Goal: Register for event/course

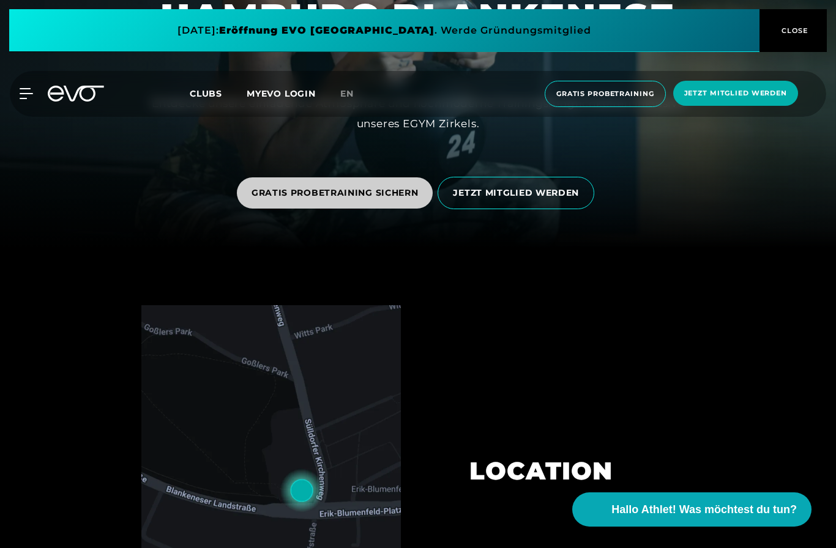
click at [341, 209] on span "GRATIS PROBETRAINING SICHERN" at bounding box center [335, 192] width 196 height 31
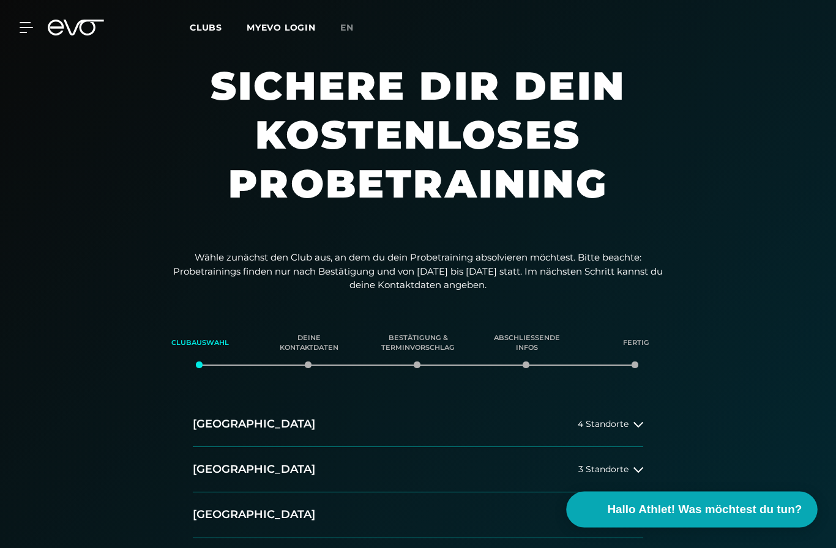
click at [719, 528] on button "Hallo Athlet! Was möchtest du tun?" at bounding box center [691, 510] width 251 height 36
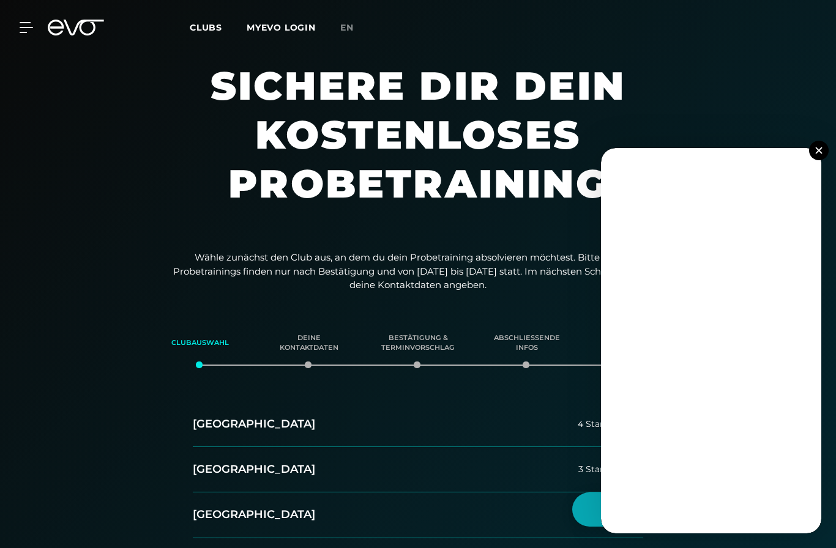
click at [814, 160] on button at bounding box center [819, 151] width 20 height 20
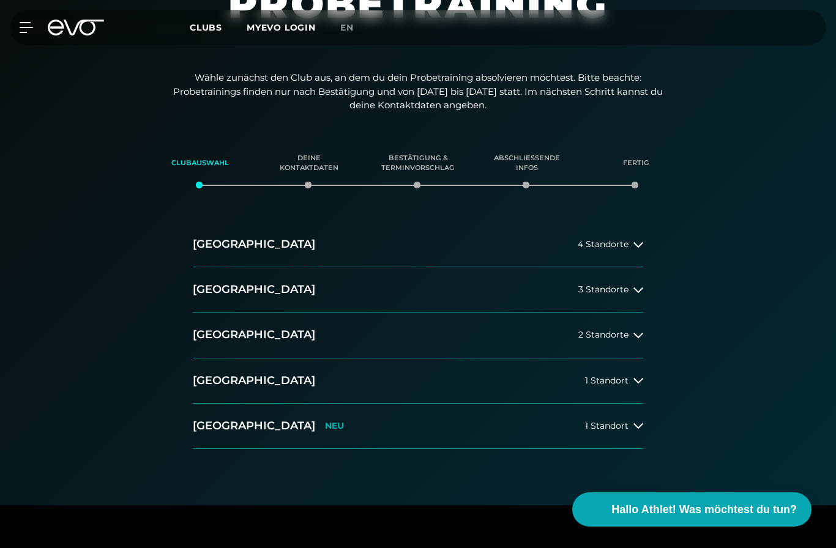
scroll to position [184, 0]
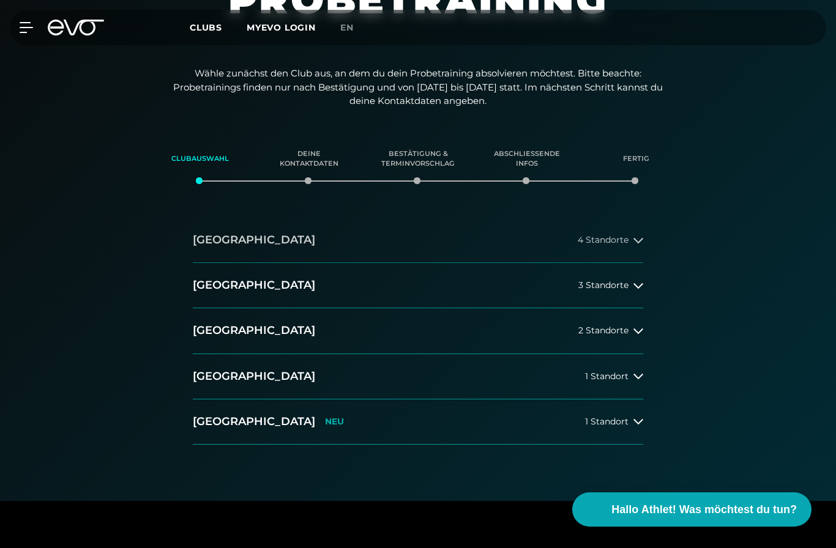
click at [601, 254] on button "[GEOGRAPHIC_DATA] 4 Standorte" at bounding box center [418, 240] width 450 height 45
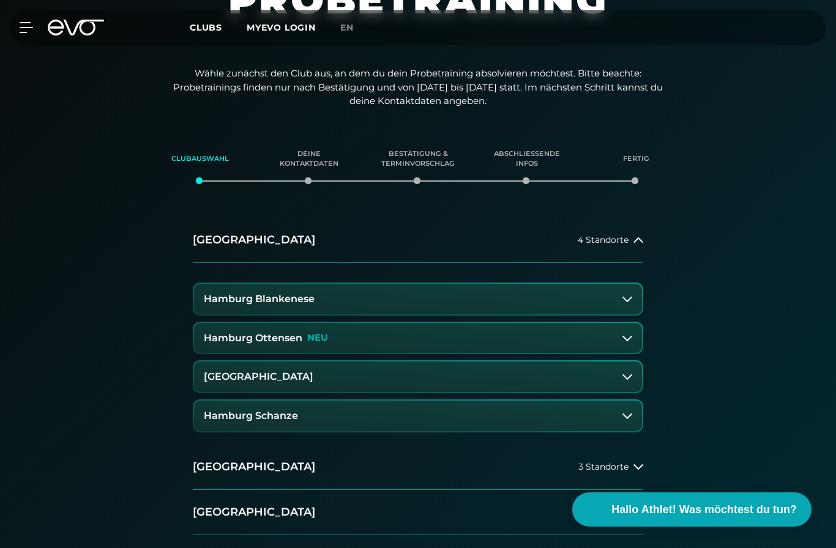
click at [429, 297] on button "Hamburg Blankenese" at bounding box center [418, 299] width 448 height 31
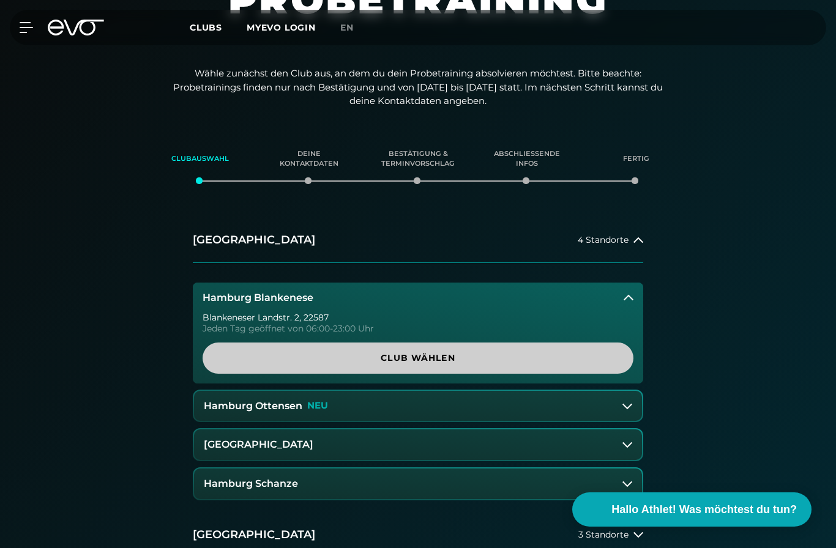
click at [476, 357] on span "Club wählen" at bounding box center [417, 358] width 401 height 13
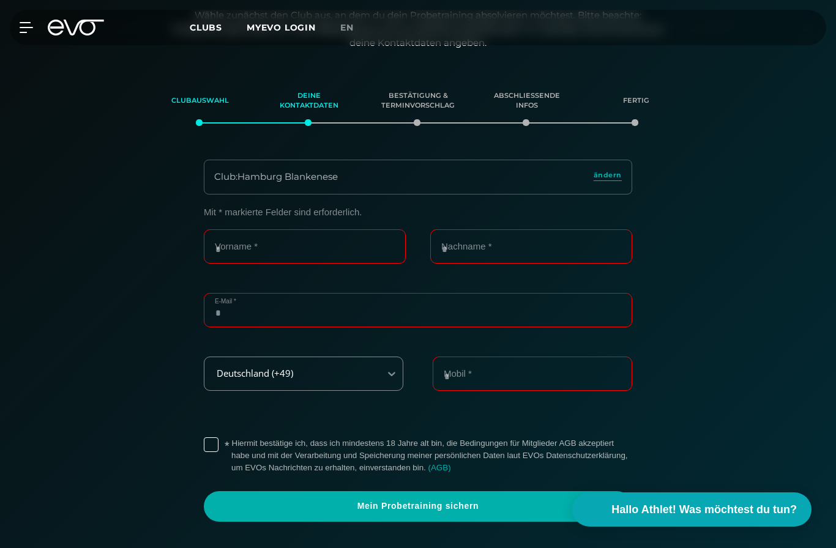
click at [352, 306] on input "E-Mail *" at bounding box center [418, 310] width 428 height 34
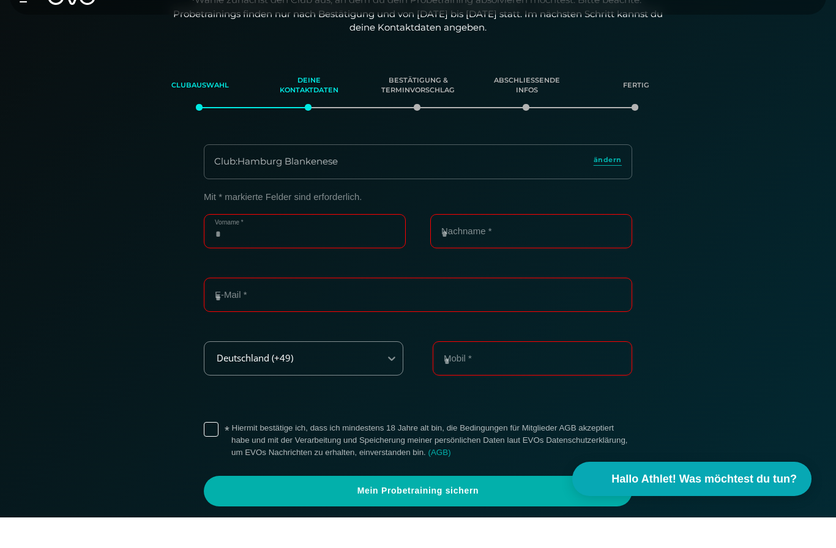
click at [360, 245] on input "Vorname *" at bounding box center [305, 262] width 202 height 34
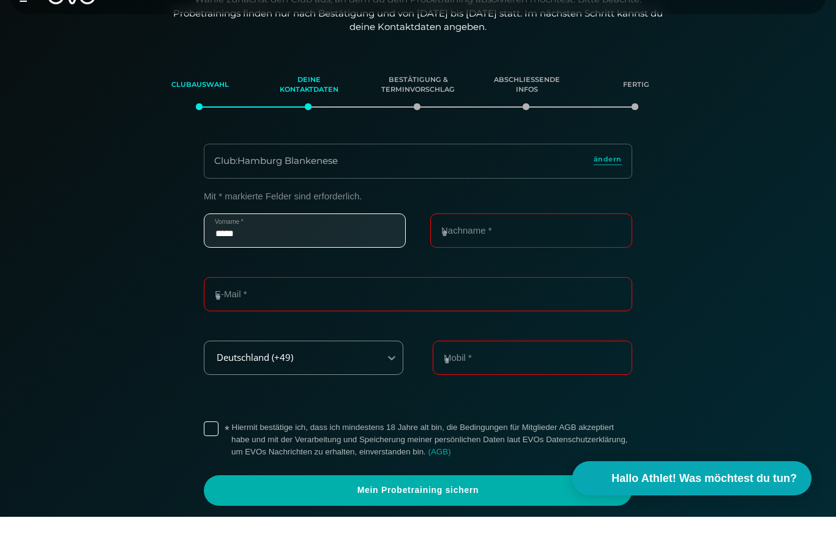
type input "*****"
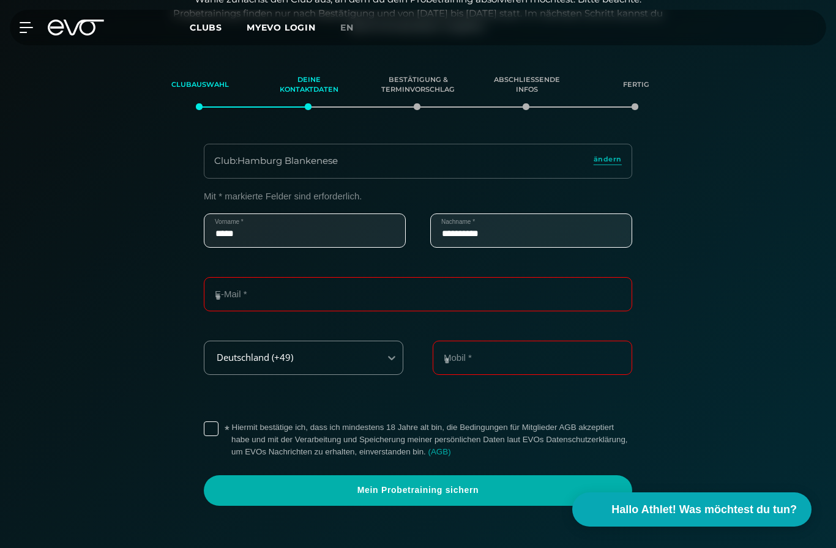
type input "**********"
click at [332, 234] on input "*****" at bounding box center [305, 230] width 202 height 34
type input "*"
click at [302, 229] on input "**********" at bounding box center [305, 230] width 202 height 34
type input "*****"
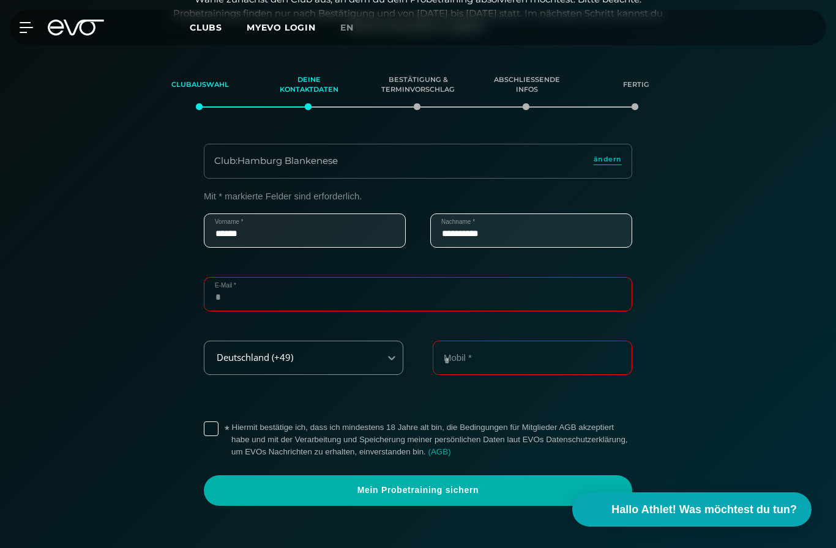
drag, startPoint x: 297, startPoint y: 283, endPoint x: 297, endPoint y: 591, distance: 308.3
click at [297, 282] on input "E-Mail *" at bounding box center [418, 294] width 428 height 34
type input "*"
click at [379, 302] on input "**********" at bounding box center [418, 294] width 428 height 34
type input "**********"
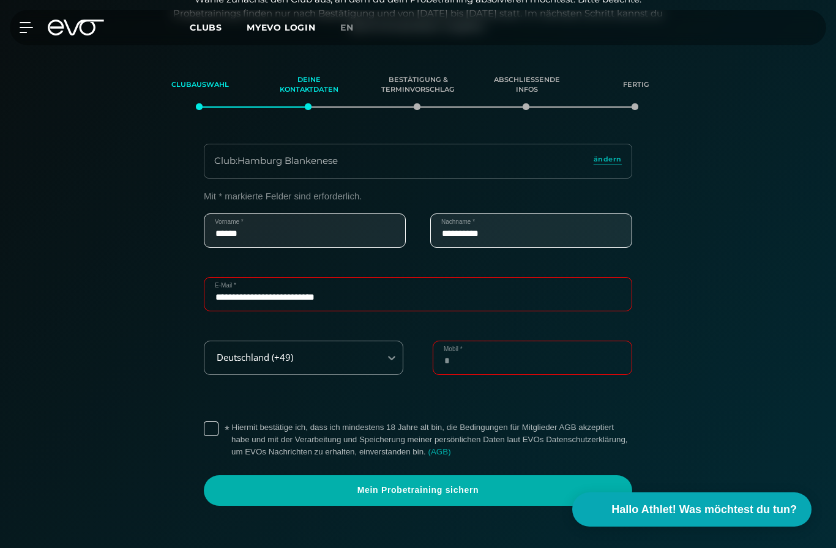
click at [519, 361] on input "Mobil *" at bounding box center [531, 358] width 199 height 34
type input "**********"
click at [231, 423] on label "* Hiermit bestätige ich, dass ich mindestens 18 Jahre alt bin, die Bedingungen …" at bounding box center [431, 439] width 401 height 37
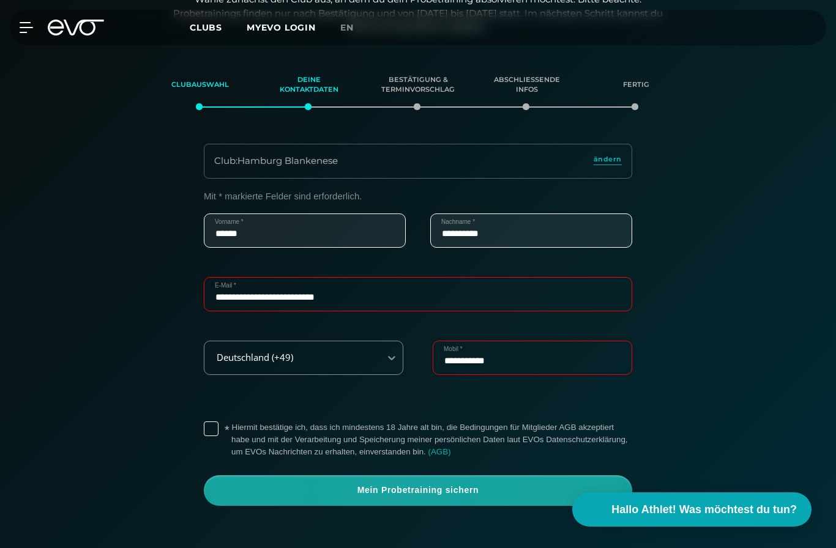
click at [401, 488] on span "Mein Probetraining sichern" at bounding box center [417, 490] width 399 height 12
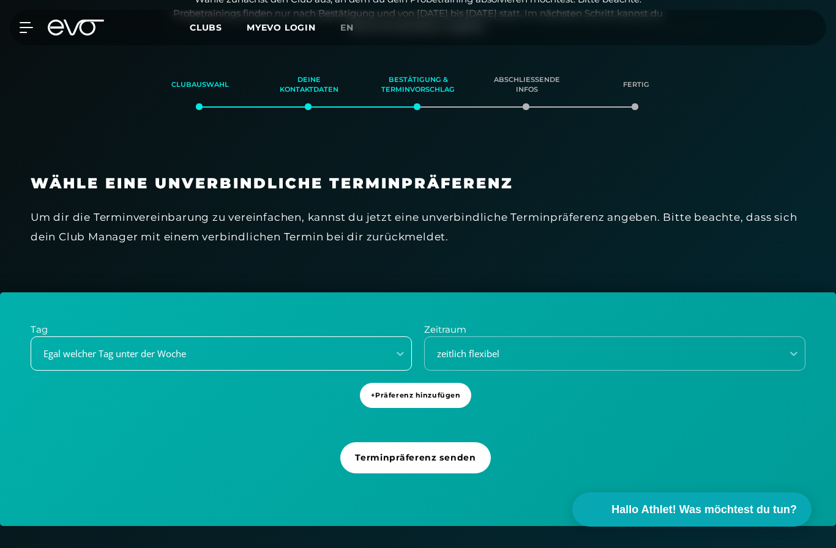
click at [358, 349] on div "Egal welcher Tag unter der Woche" at bounding box center [205, 354] width 347 height 14
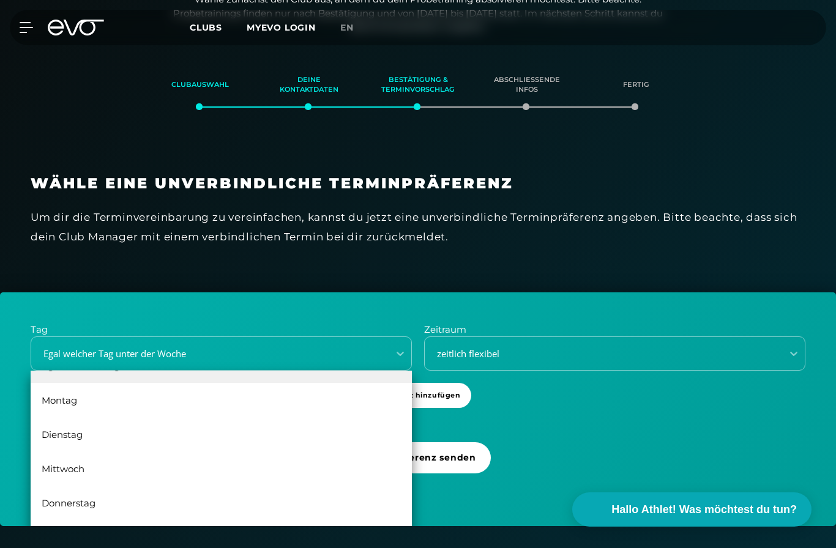
scroll to position [22, 0]
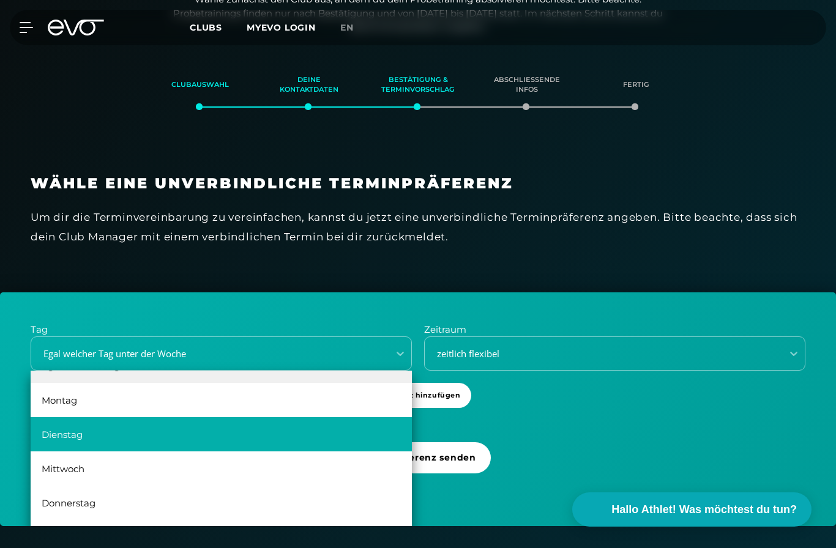
click at [283, 425] on div "Dienstag" at bounding box center [221, 434] width 381 height 34
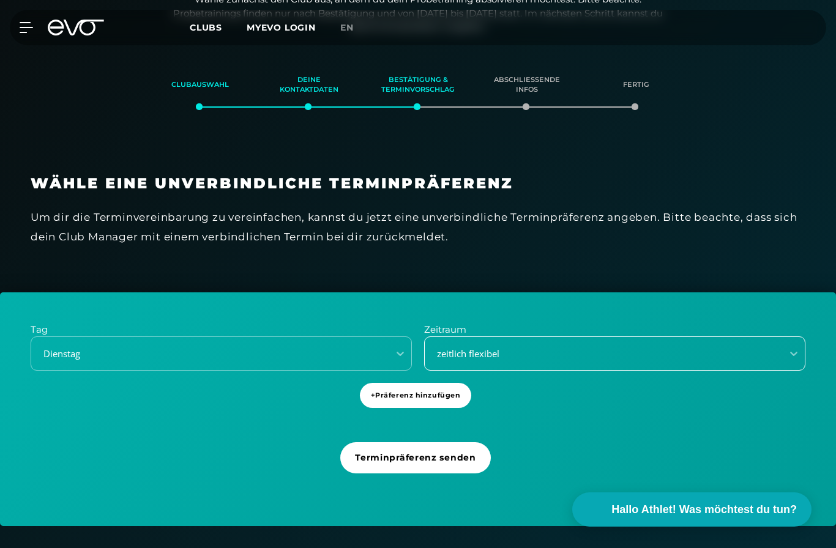
click at [513, 346] on div "zeitlich flexibel" at bounding box center [603, 354] width 357 height 17
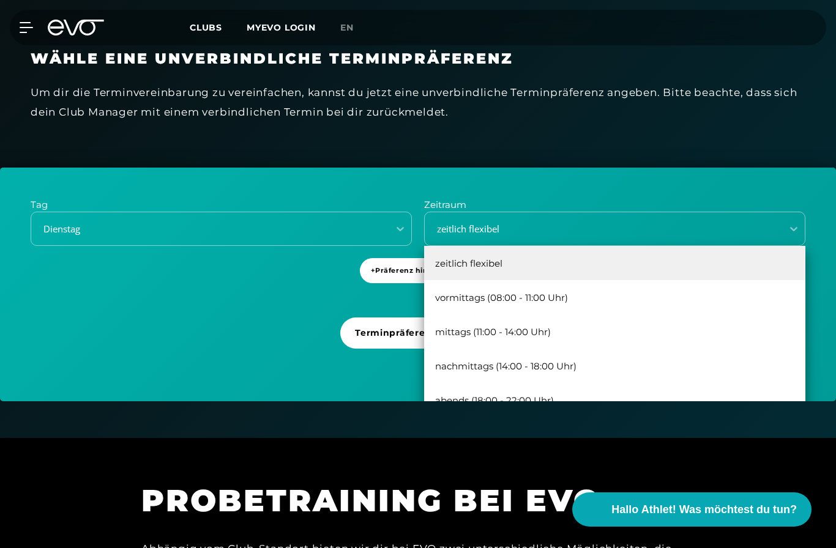
scroll to position [385, 0]
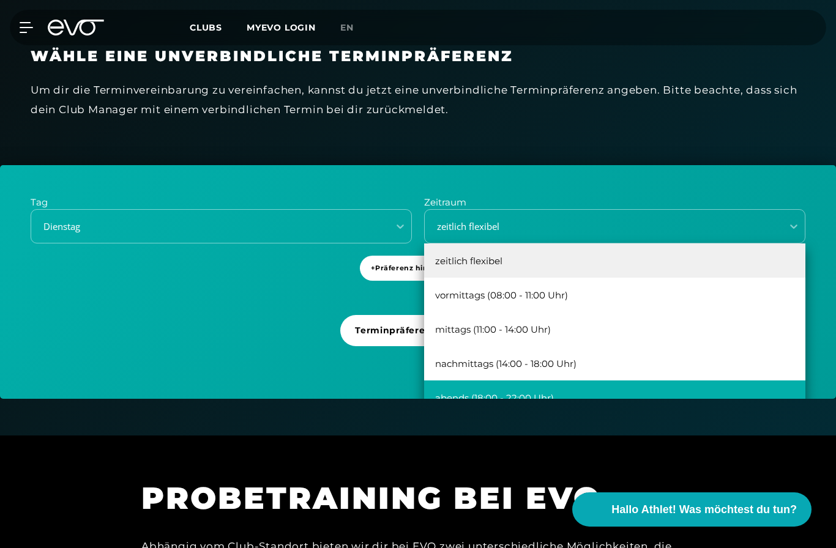
click at [575, 387] on div "abends (18:00 - 22:00 Uhr)" at bounding box center [614, 397] width 381 height 34
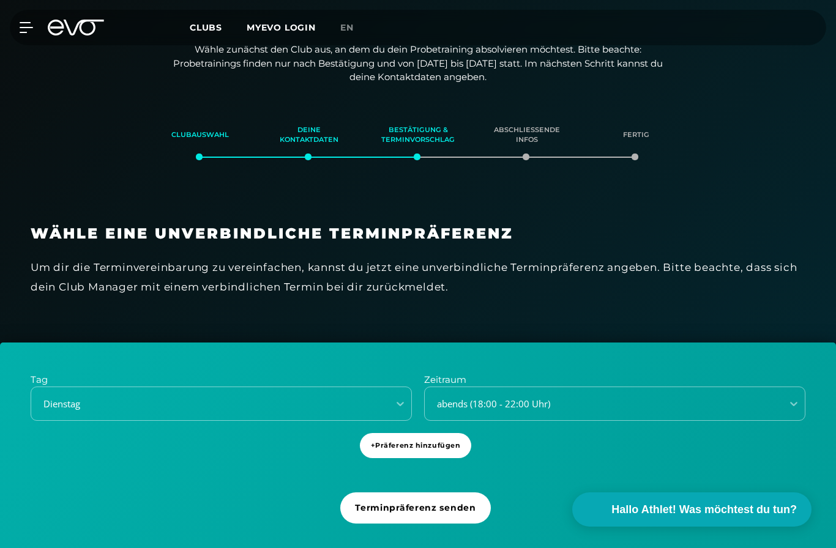
scroll to position [232, 0]
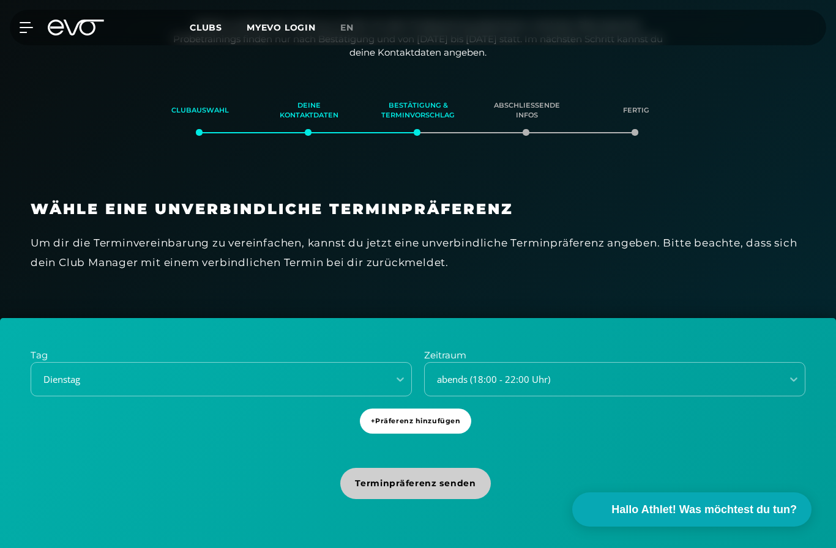
click at [442, 492] on span "Terminpräferenz senden" at bounding box center [415, 483] width 150 height 31
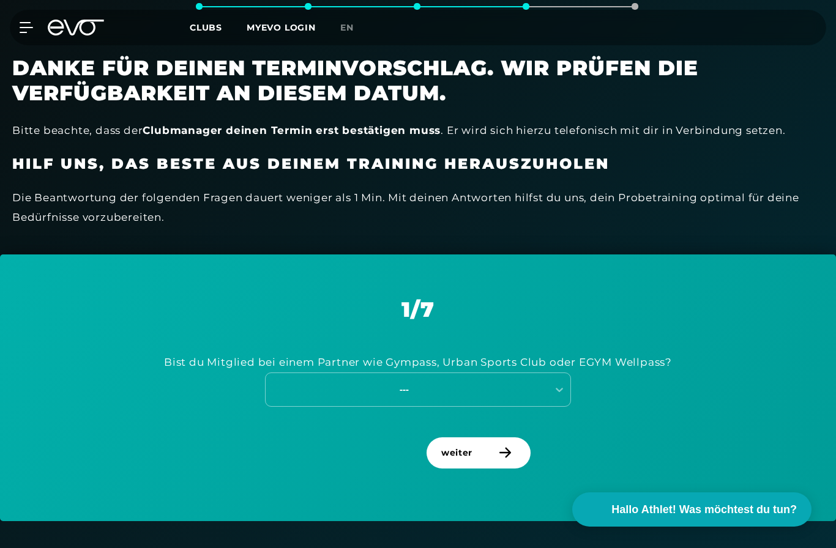
scroll to position [360, 0]
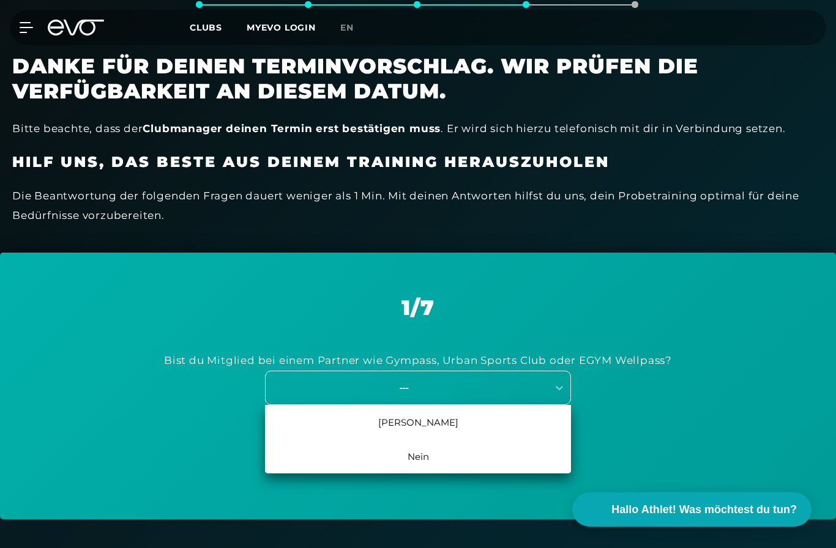
click at [538, 384] on div "---" at bounding box center [404, 387] width 275 height 14
click at [475, 453] on div "Nein" at bounding box center [418, 456] width 306 height 34
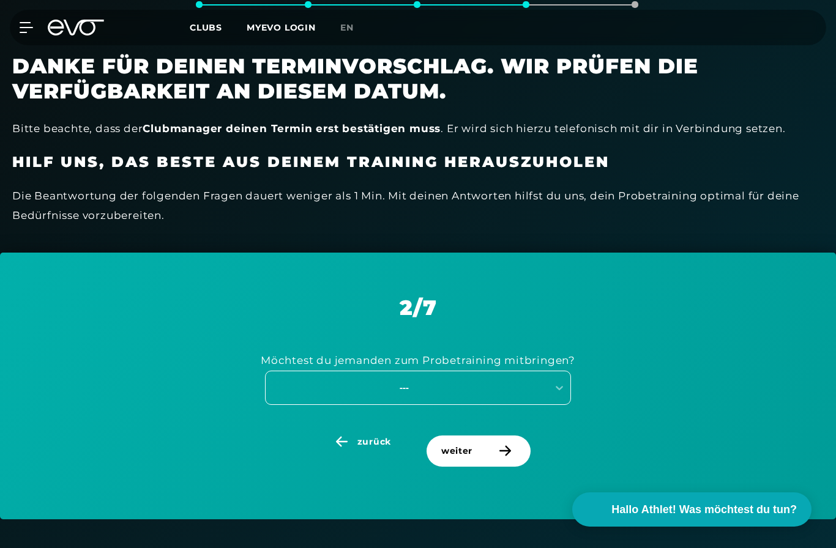
click at [492, 391] on div "---" at bounding box center [406, 387] width 282 height 17
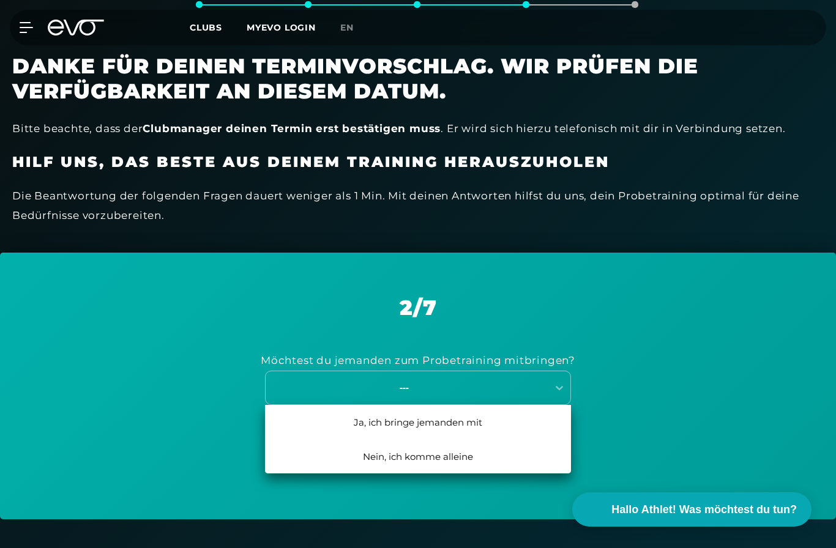
click at [473, 452] on div "Nein, ich komme alleine" at bounding box center [418, 456] width 306 height 34
click at [485, 382] on div "---" at bounding box center [404, 387] width 275 height 14
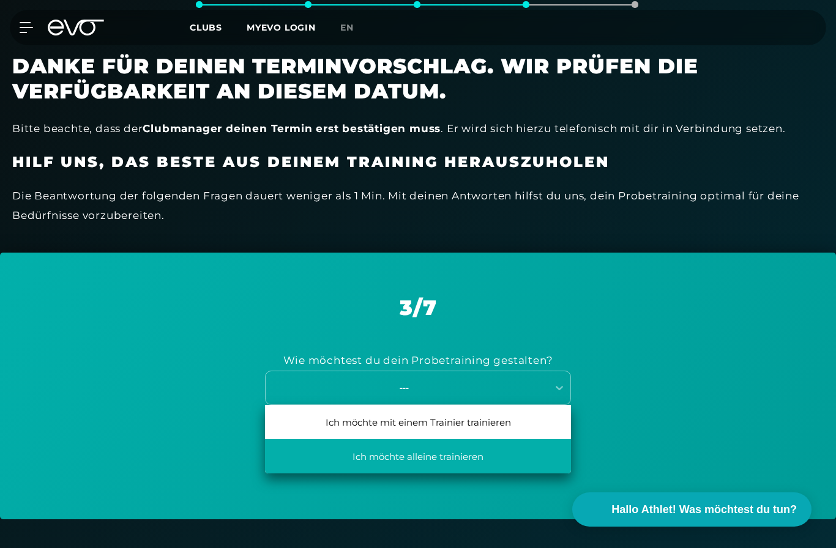
click at [470, 457] on div "Ich möchte alleine trainieren" at bounding box center [418, 456] width 306 height 34
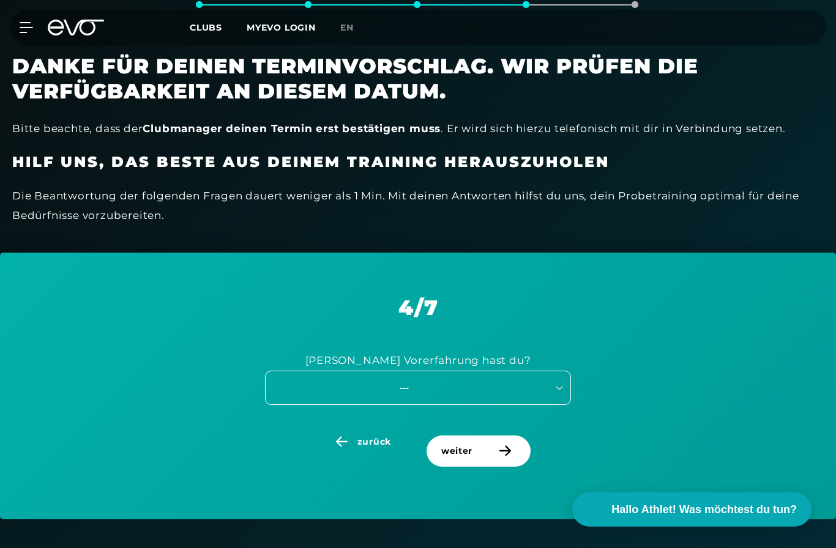
click at [484, 390] on div "---" at bounding box center [406, 387] width 282 height 17
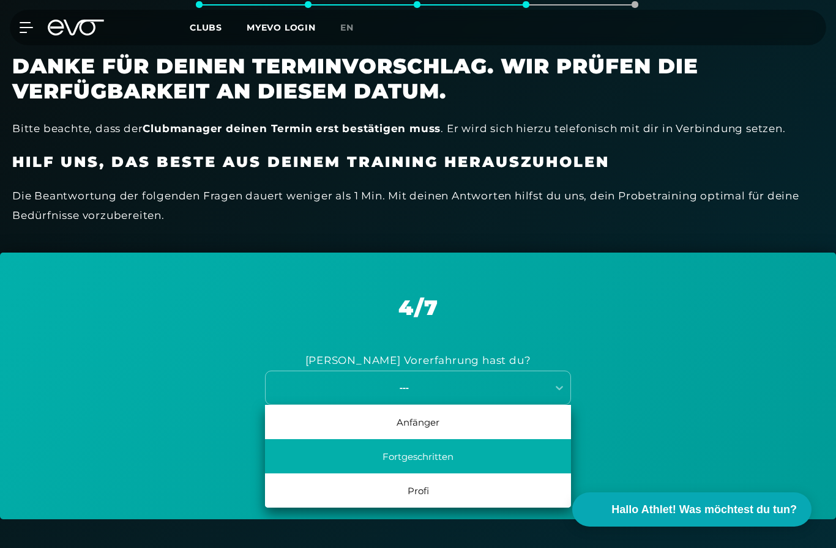
click at [467, 452] on div "Fortgeschritten" at bounding box center [418, 456] width 306 height 34
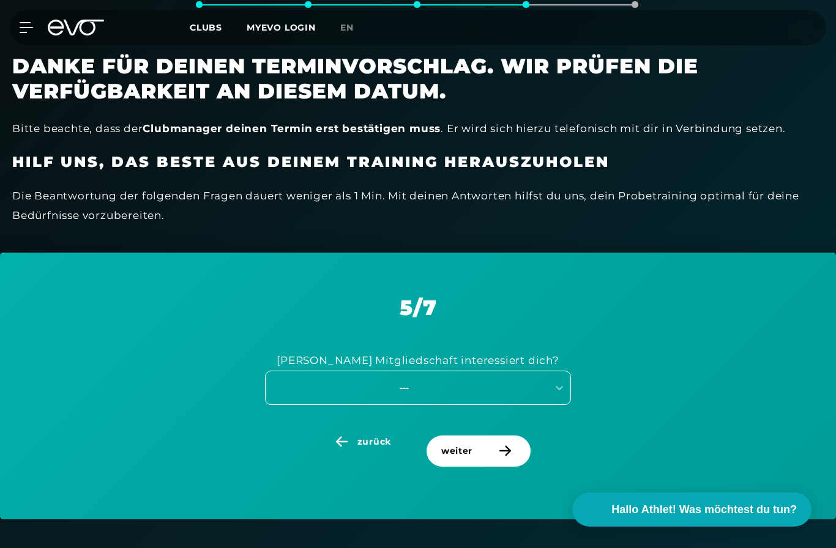
click at [478, 395] on div "---" at bounding box center [418, 388] width 306 height 34
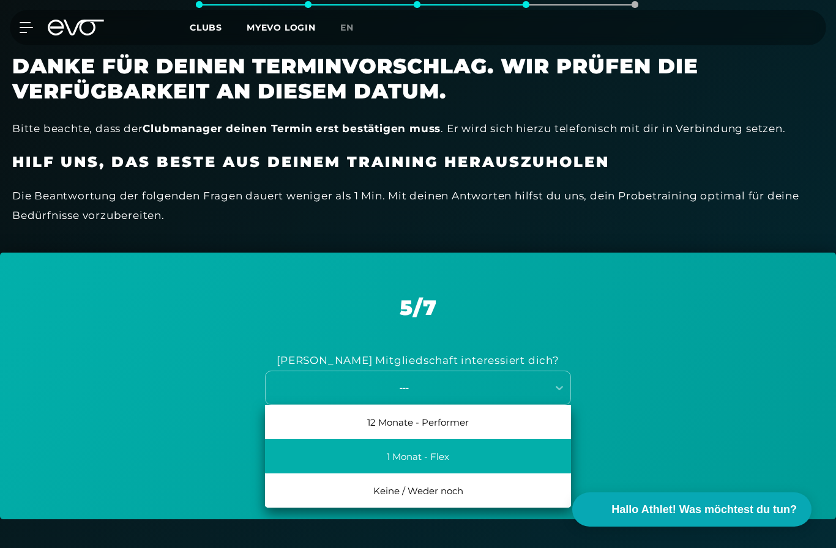
click at [485, 457] on div "1 Monat - Flex" at bounding box center [418, 456] width 306 height 34
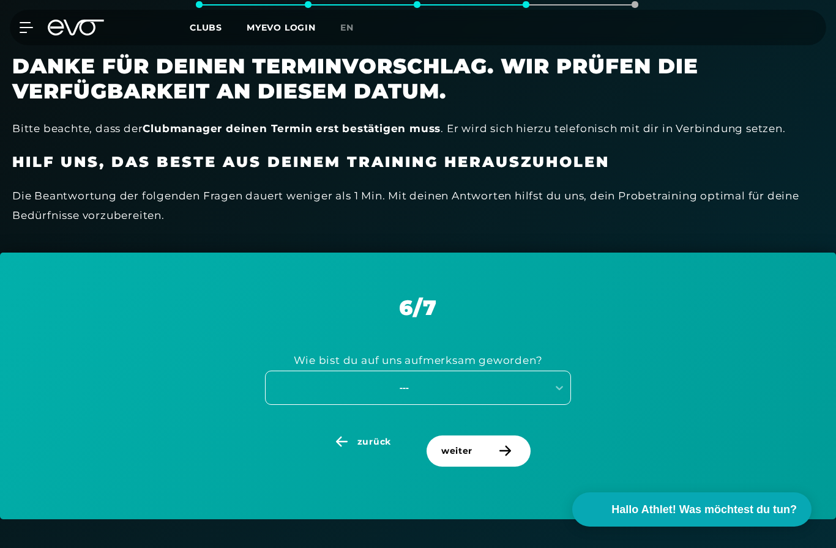
click at [480, 394] on div "---" at bounding box center [418, 388] width 306 height 34
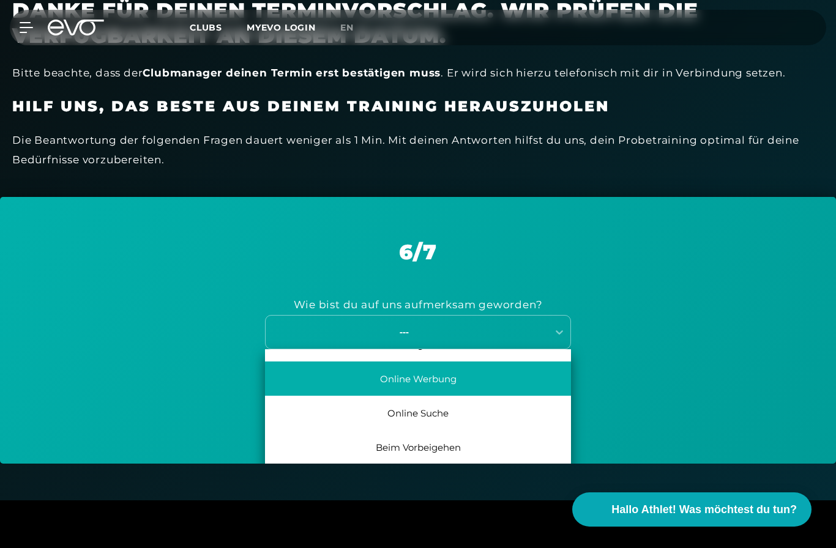
scroll to position [56, 0]
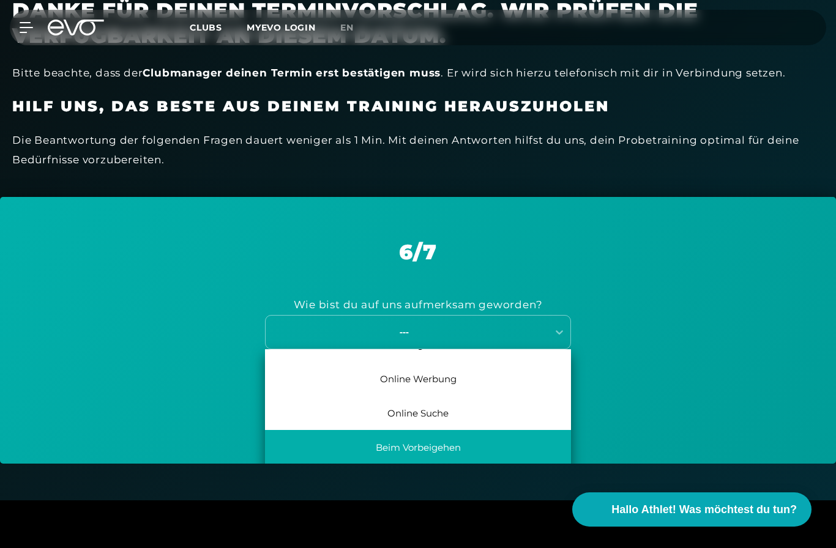
click at [448, 438] on div "Beim Vorbeigehen" at bounding box center [418, 447] width 306 height 34
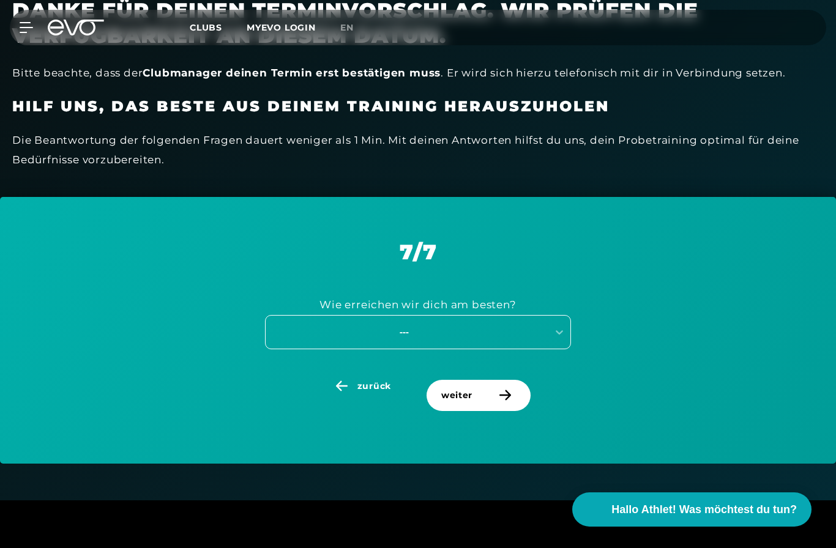
click at [492, 340] on div "---" at bounding box center [418, 332] width 306 height 34
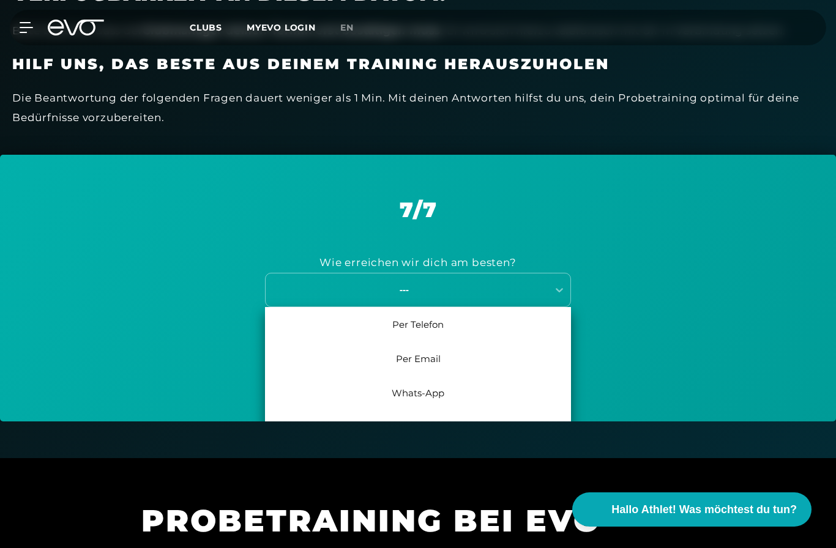
scroll to position [461, 0]
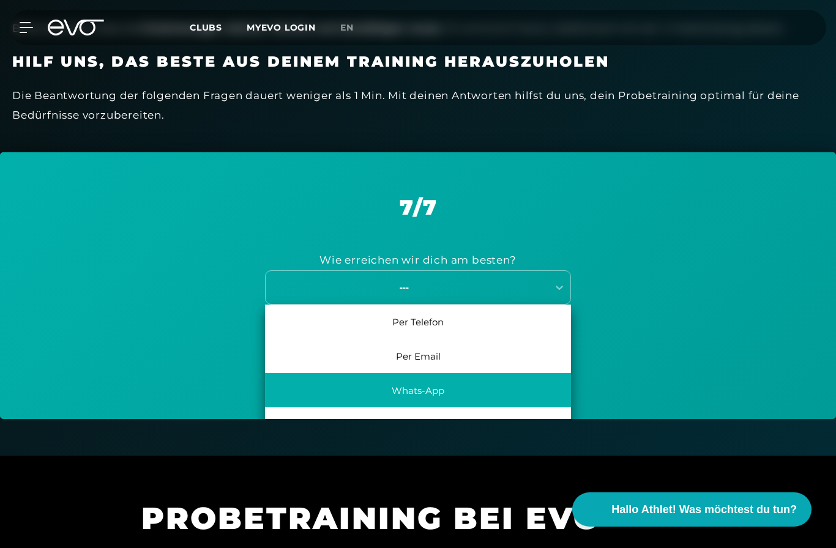
click at [536, 388] on div "Whats-App" at bounding box center [418, 390] width 306 height 34
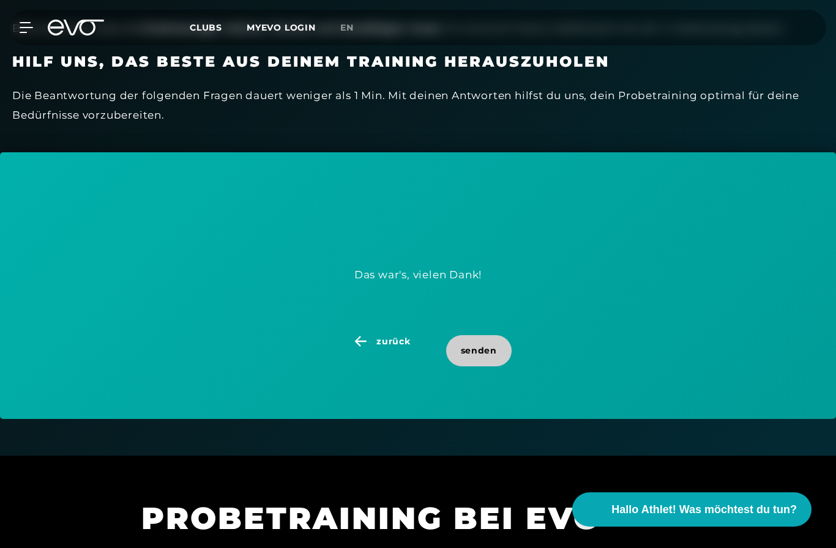
click at [479, 347] on span "senden" at bounding box center [479, 350] width 36 height 13
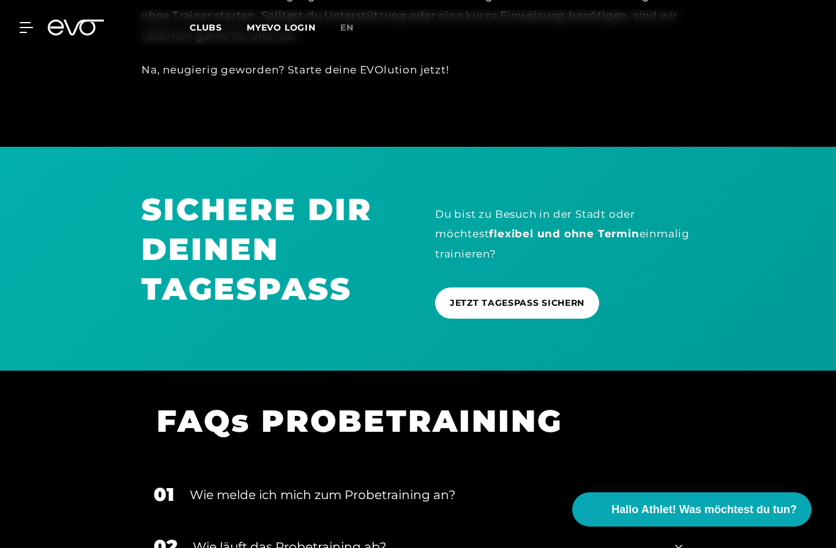
scroll to position [1123, 0]
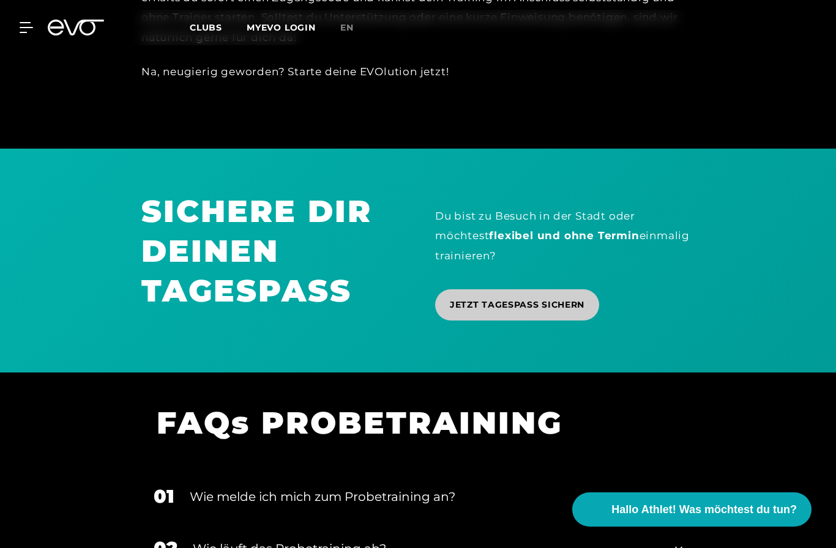
click at [549, 299] on span "JETZT TAGESPASS SICHERN" at bounding box center [517, 305] width 135 height 13
